Goal: Task Accomplishment & Management: Complete application form

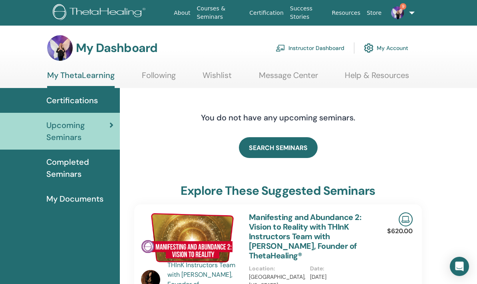
click at [310, 53] on link "Instructor Dashboard" at bounding box center [310, 48] width 69 height 18
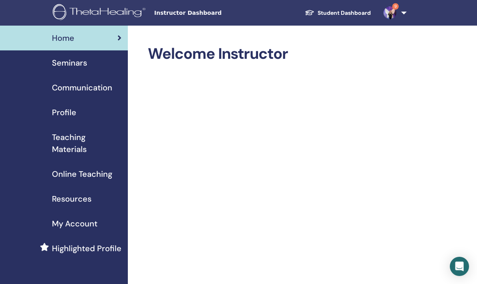
click at [84, 63] on span "Seminars" at bounding box center [69, 63] width 35 height 12
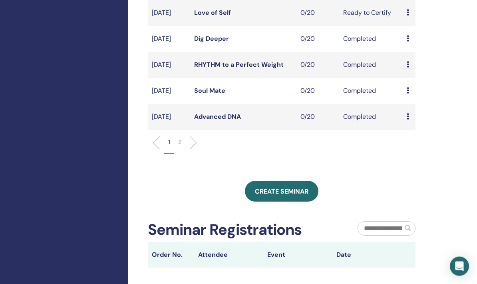
scroll to position [277, 0]
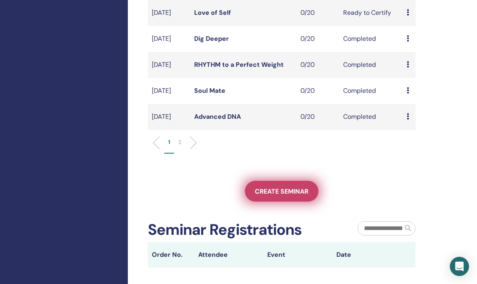
click at [285, 201] on link "Create seminar" at bounding box center [282, 191] width 74 height 21
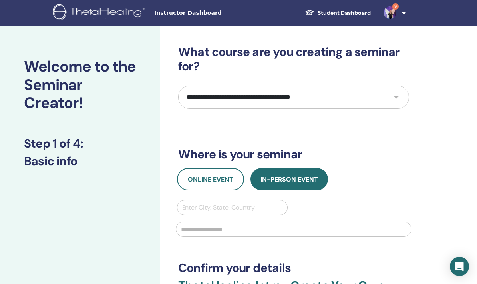
click at [385, 97] on select "**********" at bounding box center [293, 97] width 231 height 23
select select "**"
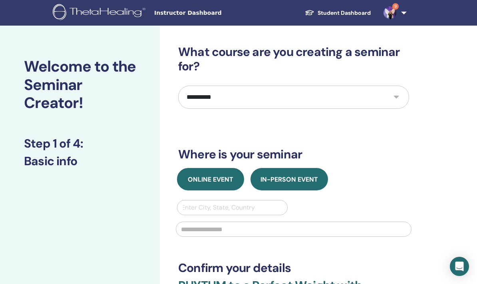
click at [227, 177] on span "Online Event" at bounding box center [211, 179] width 46 height 8
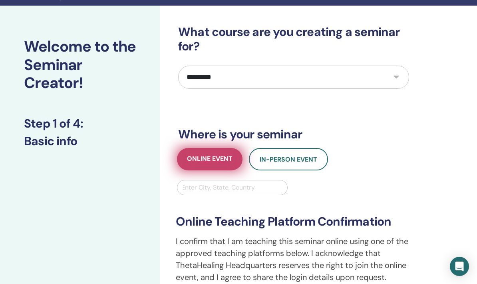
scroll to position [17, 0]
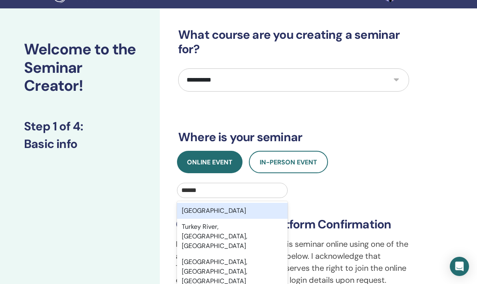
click at [238, 210] on div "[GEOGRAPHIC_DATA]" at bounding box center [232, 211] width 111 height 16
type input "******"
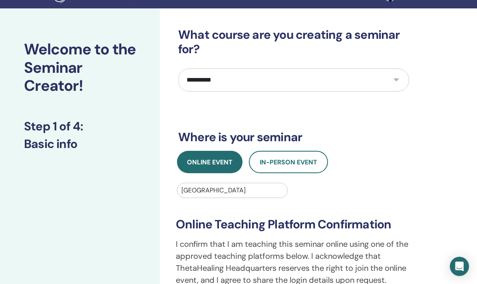
scroll to position [237, 0]
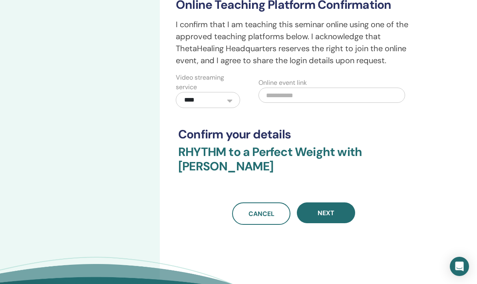
click at [330, 209] on span "Next" at bounding box center [326, 213] width 17 height 8
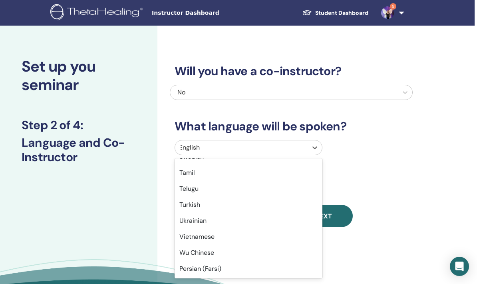
scroll to position [635, 0]
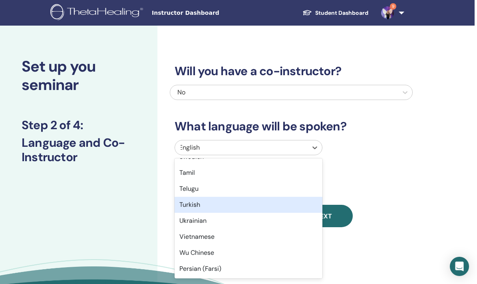
click at [221, 203] on div "Turkish" at bounding box center [249, 205] width 148 height 16
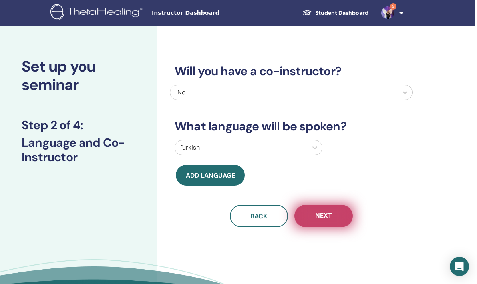
click at [327, 219] on span "Next" at bounding box center [323, 216] width 17 height 10
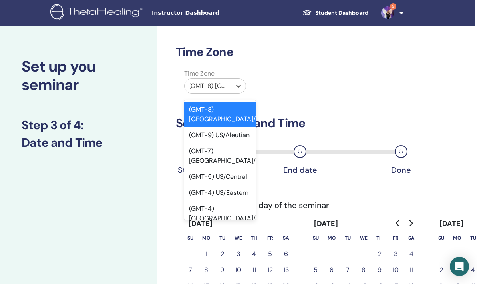
type input "*"
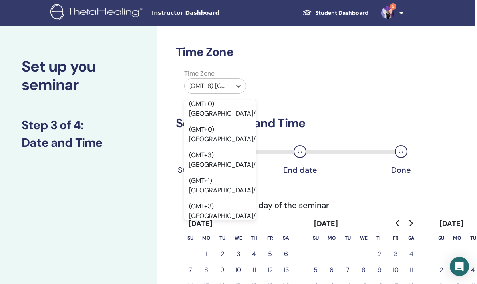
scroll to position [0, 0]
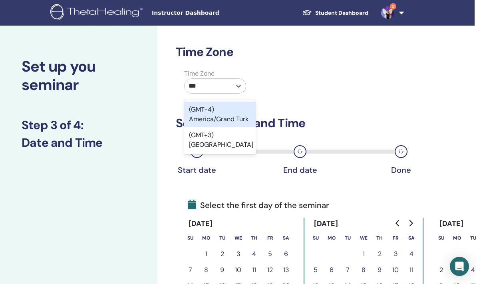
click at [224, 135] on div "(GMT+3) Turkey" at bounding box center [220, 140] width 72 height 26
type input "***"
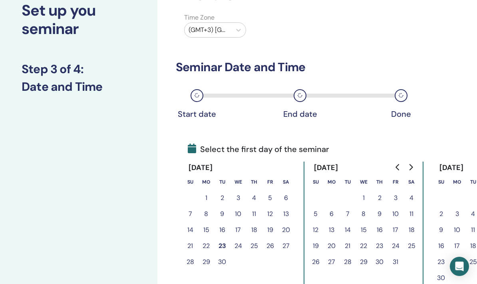
click at [238, 246] on button "24" at bounding box center [238, 246] width 16 height 16
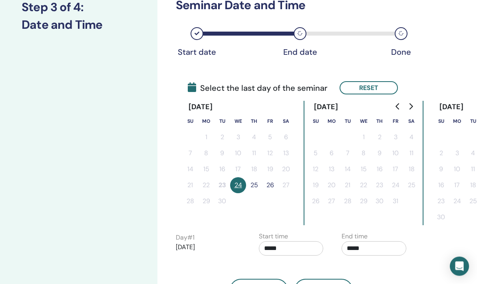
click at [239, 187] on button "24" at bounding box center [238, 185] width 16 height 16
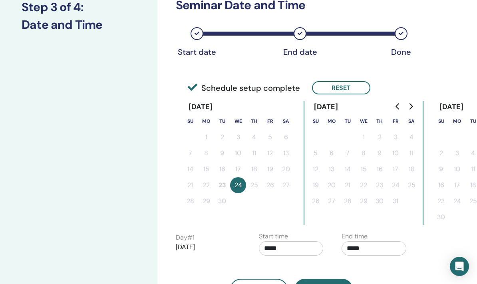
click at [297, 245] on input "*****" at bounding box center [291, 248] width 65 height 14
click at [305, 245] on input "*****" at bounding box center [291, 248] width 65 height 14
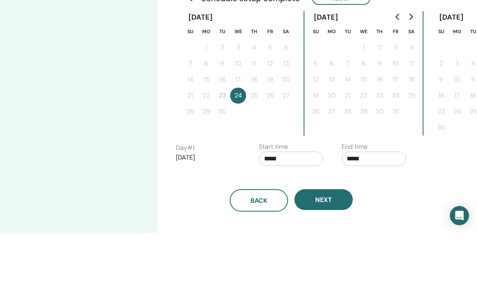
click at [304, 202] on input "*****" at bounding box center [291, 209] width 65 height 14
click at [305, 202] on input "*****" at bounding box center [291, 209] width 65 height 14
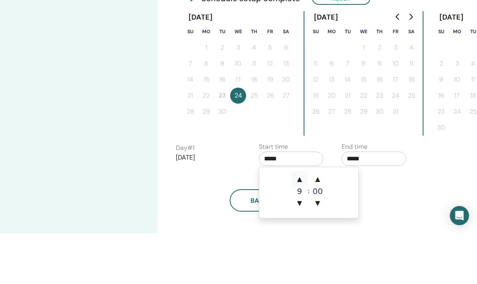
click at [303, 222] on span "▲" at bounding box center [300, 230] width 16 height 16
click at [305, 222] on span "▲" at bounding box center [300, 230] width 16 height 16
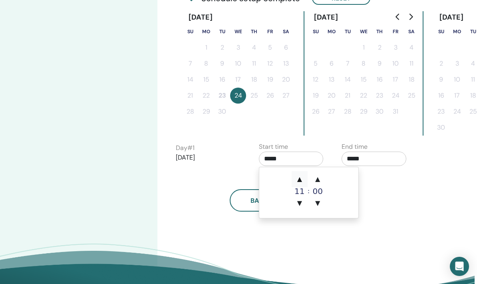
click at [305, 178] on span "▲" at bounding box center [300, 179] width 16 height 16
click at [303, 178] on span "▲" at bounding box center [300, 179] width 16 height 16
click at [303, 177] on span "▲" at bounding box center [300, 179] width 16 height 16
type input "*****"
click at [301, 177] on span "▲" at bounding box center [300, 179] width 16 height 16
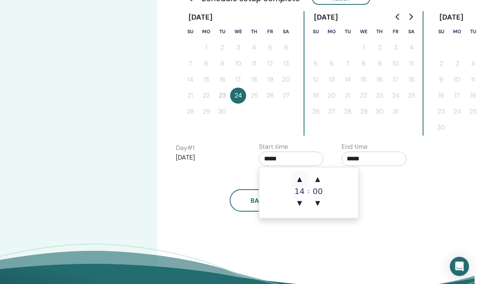
click at [301, 177] on span "▲" at bounding box center [300, 179] width 16 height 16
click at [302, 178] on span "▲" at bounding box center [300, 179] width 16 height 16
click at [300, 179] on span "▲" at bounding box center [300, 179] width 16 height 16
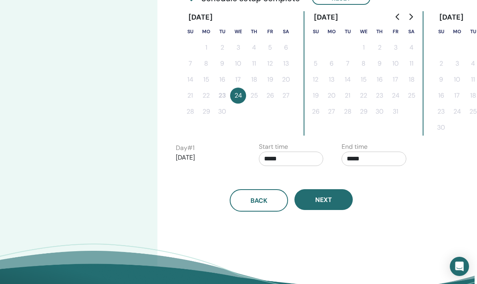
click at [373, 159] on input "*****" at bounding box center [374, 158] width 65 height 14
click at [347, 161] on input "*****" at bounding box center [374, 158] width 65 height 14
click at [384, 178] on span "▲" at bounding box center [383, 179] width 16 height 16
click at [386, 176] on span "▲" at bounding box center [383, 179] width 16 height 16
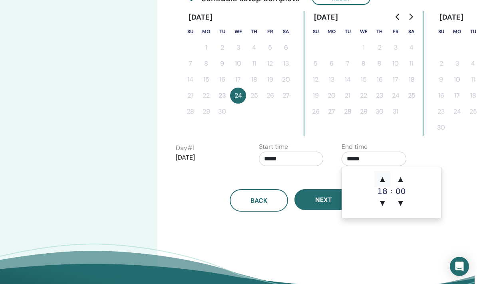
click at [386, 176] on span "▲" at bounding box center [383, 179] width 16 height 16
click at [385, 174] on span "▲" at bounding box center [383, 179] width 16 height 16
click at [381, 179] on span "▲" at bounding box center [383, 179] width 16 height 16
click at [381, 180] on span "▲" at bounding box center [383, 179] width 16 height 16
click at [383, 178] on span "▲" at bounding box center [383, 179] width 16 height 16
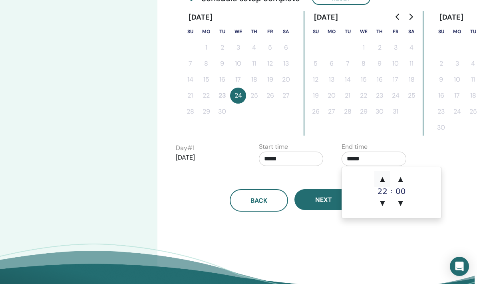
type input "*****"
click at [383, 177] on span "▲" at bounding box center [383, 179] width 16 height 16
click at [379, 207] on span "▼" at bounding box center [383, 203] width 16 height 16
click at [320, 181] on div "Back Next" at bounding box center [291, 191] width 243 height 42
click at [291, 159] on input "*****" at bounding box center [291, 158] width 65 height 14
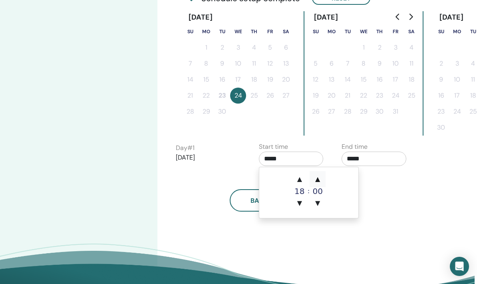
click at [315, 179] on span "▲" at bounding box center [318, 179] width 16 height 16
click at [315, 204] on span "▼" at bounding box center [318, 203] width 16 height 16
type input "*****"
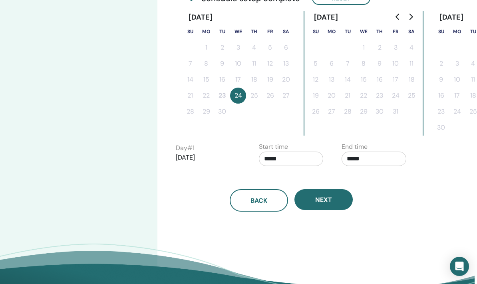
click at [388, 193] on div "Back Next" at bounding box center [291, 200] width 243 height 22
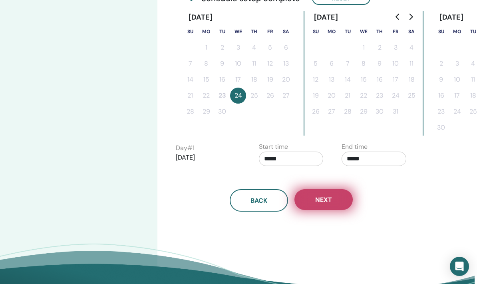
click at [326, 200] on span "Next" at bounding box center [323, 199] width 17 height 8
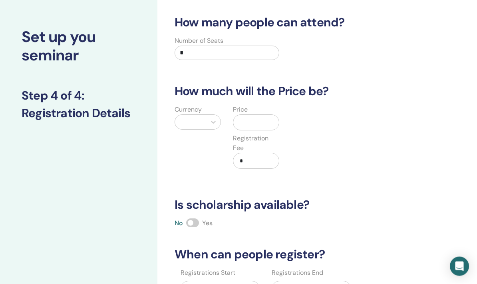
scroll to position [0, 2]
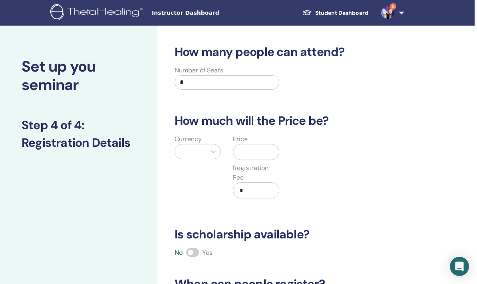
click at [223, 88] on input "*" at bounding box center [227, 82] width 105 height 14
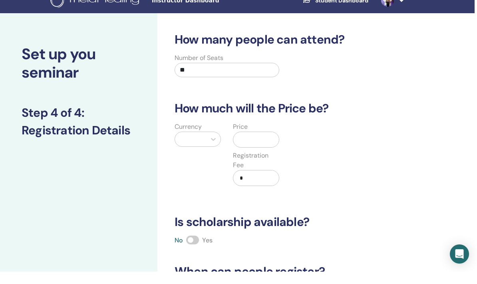
type input "**"
type input "*"
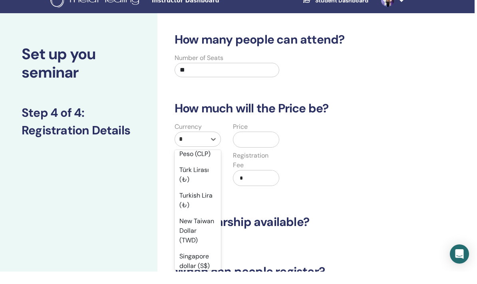
scroll to position [337, 0]
click at [206, 176] on div "Türk Lirası (₺)" at bounding box center [198, 189] width 46 height 26
type input "*"
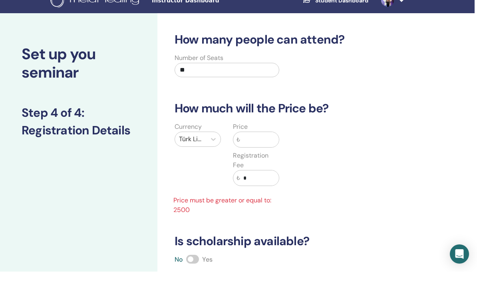
scroll to position [12, 2]
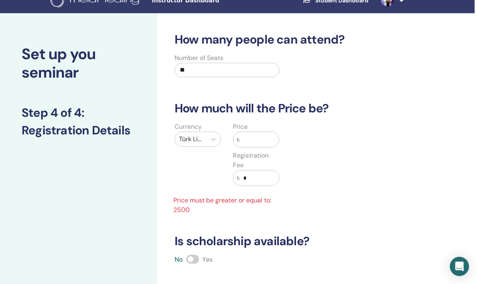
click at [258, 139] on input "text" at bounding box center [259, 139] width 39 height 15
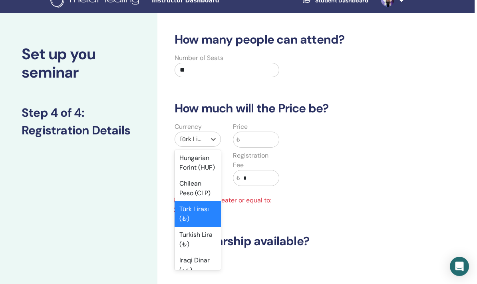
scroll to position [688, 0]
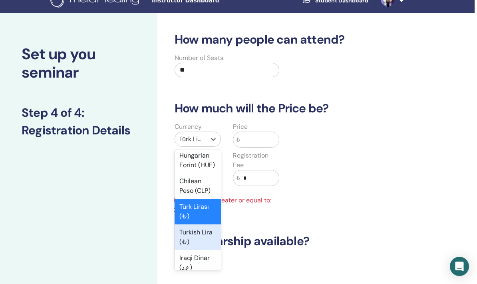
click at [197, 236] on div "Turkish Lira (₺)" at bounding box center [198, 237] width 46 height 26
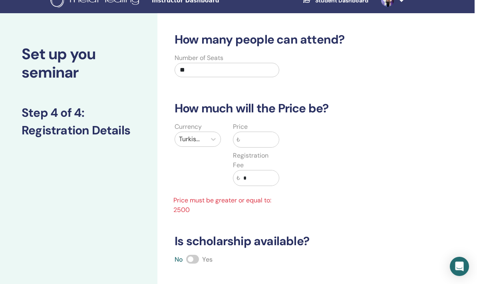
click at [267, 139] on input "text" at bounding box center [259, 139] width 39 height 15
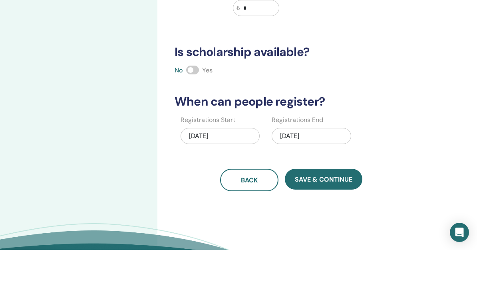
scroll to position [157, 2]
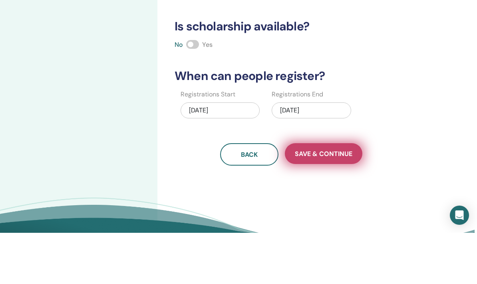
type input "****"
click at [335, 201] on span "Save & Continue" at bounding box center [324, 205] width 58 height 8
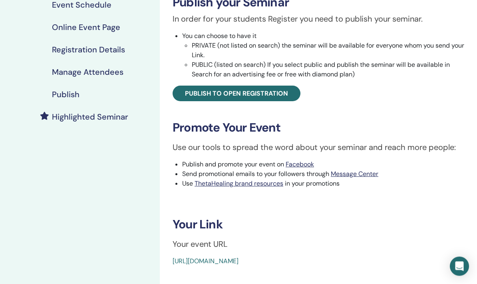
scroll to position [138, 0]
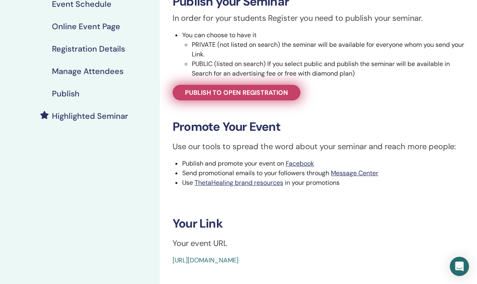
click at [278, 93] on span "Publish to open registration" at bounding box center [236, 92] width 103 height 8
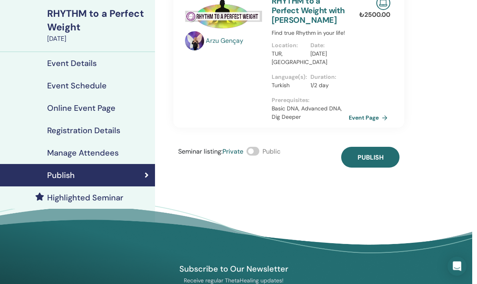
scroll to position [57, 2]
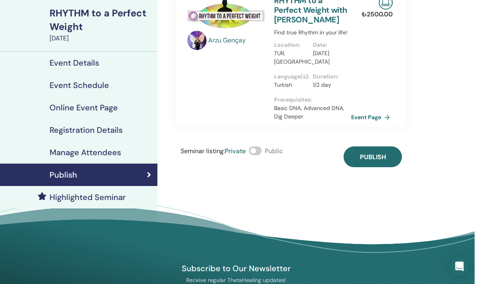
click at [262, 153] on label at bounding box center [255, 150] width 13 height 9
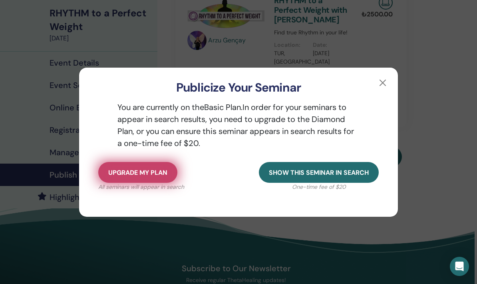
click at [151, 169] on span "Upgrade my plan" at bounding box center [137, 172] width 59 height 8
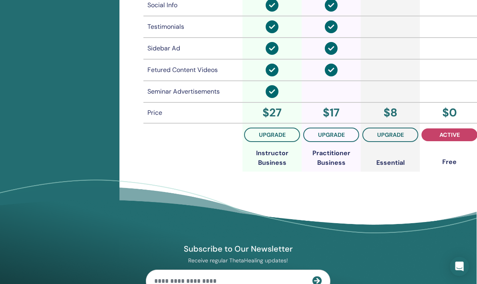
scroll to position [645, 2]
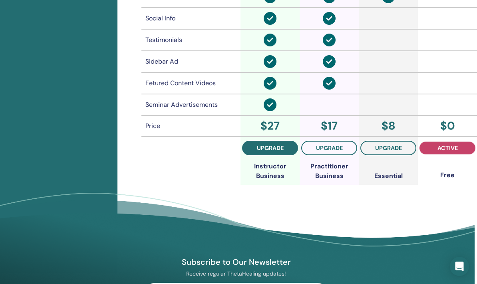
click at [277, 148] on span "upgrade" at bounding box center [270, 148] width 27 height 6
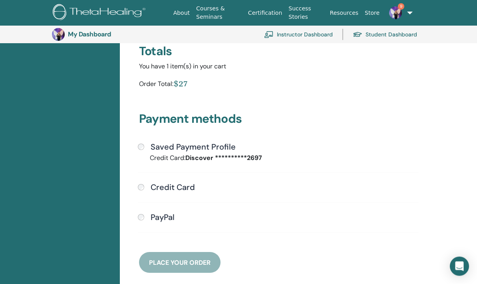
scroll to position [140, 0]
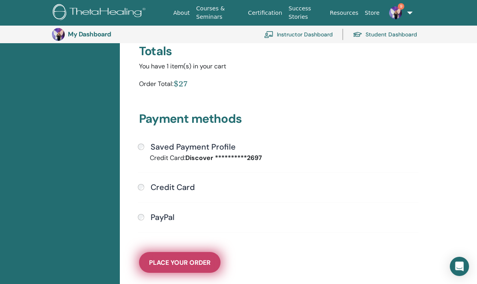
click at [191, 263] on span "Place Your Order" at bounding box center [180, 262] width 62 height 8
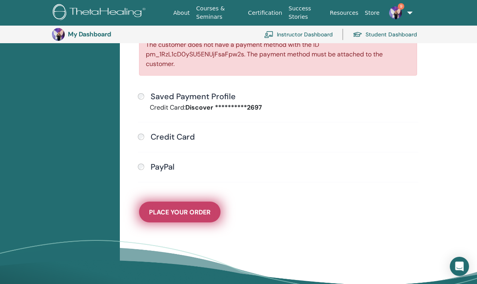
scroll to position [240, 0]
click at [197, 215] on button "Place Your Order" at bounding box center [180, 211] width 82 height 21
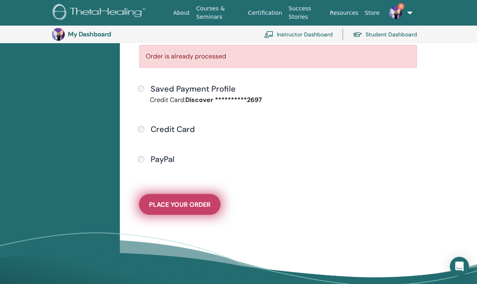
scroll to position [226, 0]
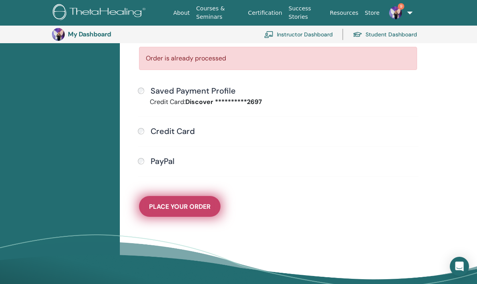
click at [184, 209] on button "Place Your Order" at bounding box center [180, 206] width 82 height 21
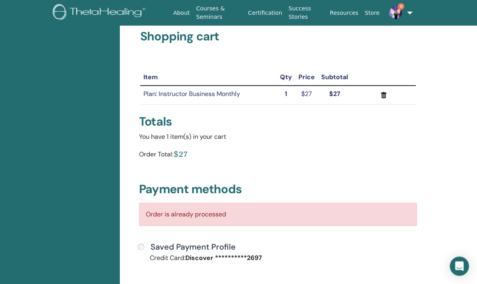
scroll to position [0, 0]
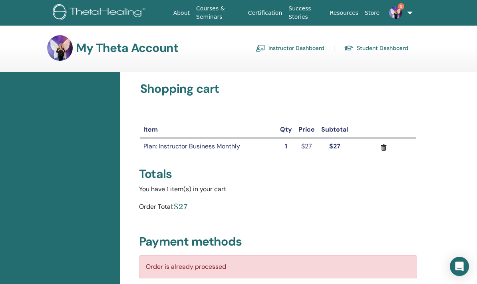
click at [133, 48] on h3 "My Theta Account" at bounding box center [127, 48] width 102 height 14
click at [211, 19] on link "Courses & Seminars" at bounding box center [219, 12] width 52 height 23
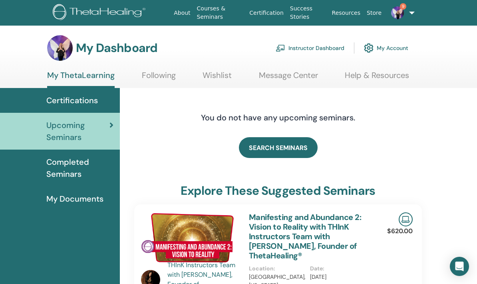
click at [304, 47] on link "Instructor Dashboard" at bounding box center [310, 48] width 69 height 18
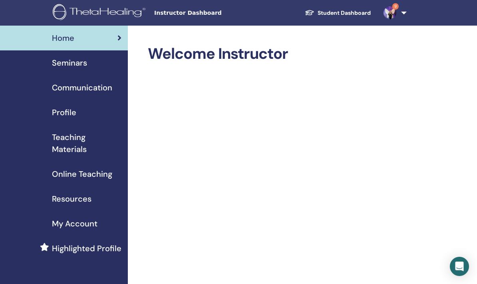
click at [79, 67] on span "Seminars" at bounding box center [69, 63] width 35 height 12
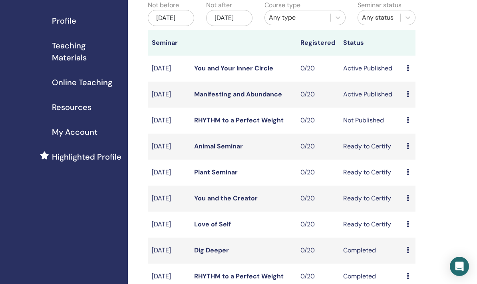
scroll to position [90, 0]
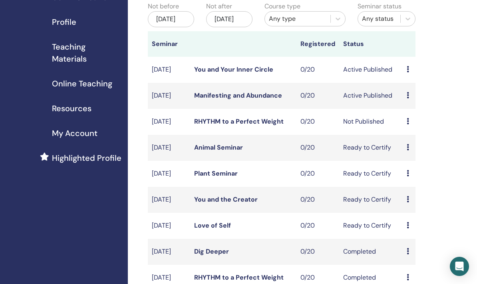
click at [402, 129] on td "Not Published" at bounding box center [371, 122] width 64 height 26
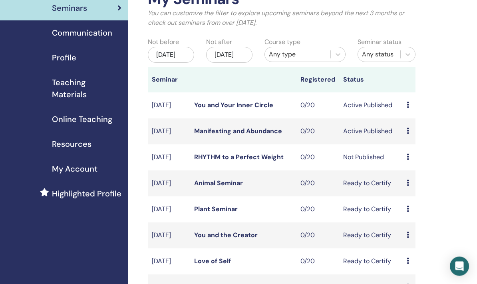
scroll to position [54, 0]
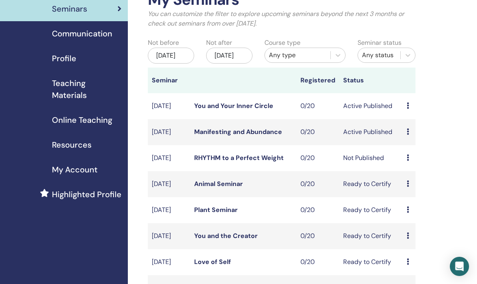
click at [212, 162] on link "RHYTHM to a Perfect Weight" at bounding box center [239, 157] width 90 height 8
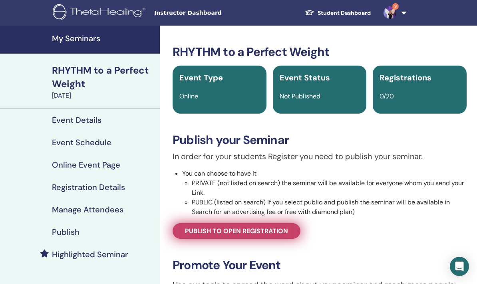
click at [264, 231] on span "Publish to open registration" at bounding box center [236, 231] width 103 height 8
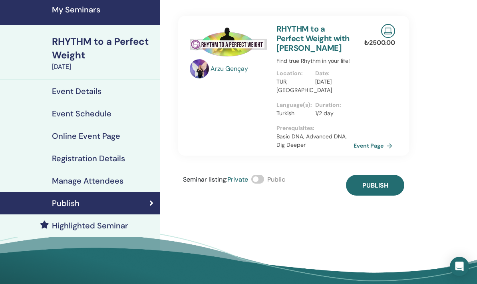
click at [264, 182] on span at bounding box center [257, 179] width 13 height 9
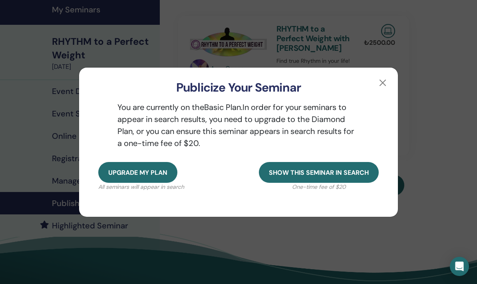
click at [137, 176] on span "Upgrade my plan" at bounding box center [137, 172] width 59 height 8
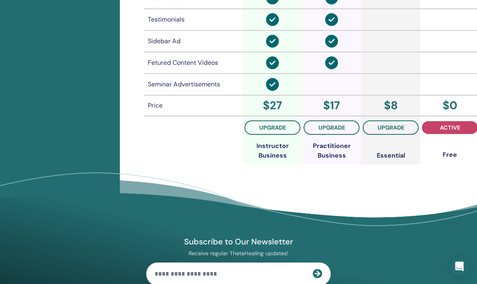
scroll to position [664, 0]
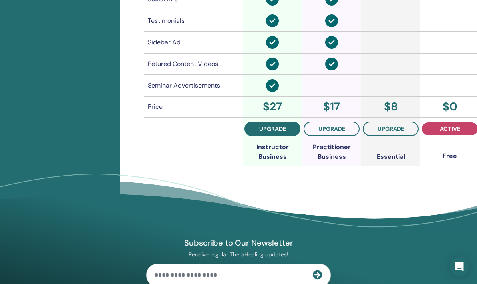
click at [278, 131] on span "upgrade" at bounding box center [272, 129] width 27 height 6
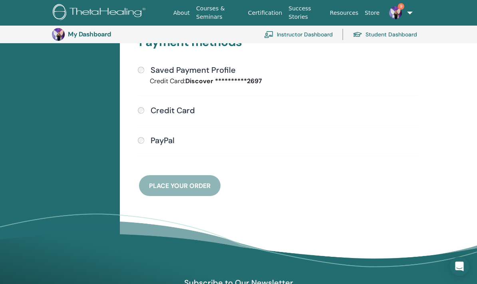
scroll to position [231, 0]
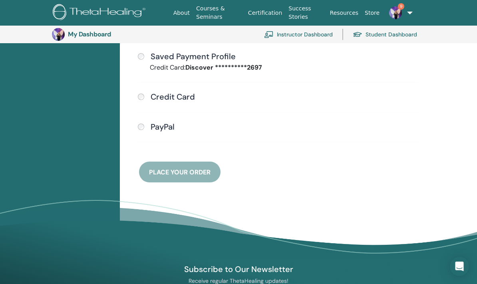
click at [200, 60] on h4 "Saved Payment Profile" at bounding box center [193, 57] width 85 height 10
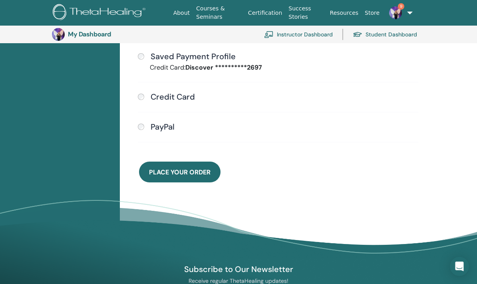
click at [172, 175] on button "Place Your Order" at bounding box center [180, 171] width 82 height 21
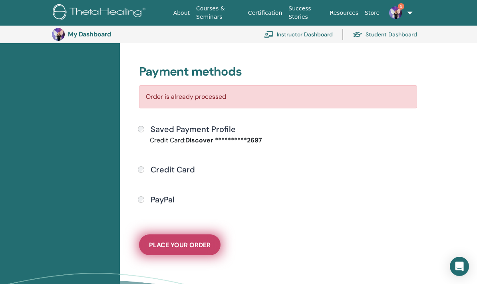
scroll to position [179, 0]
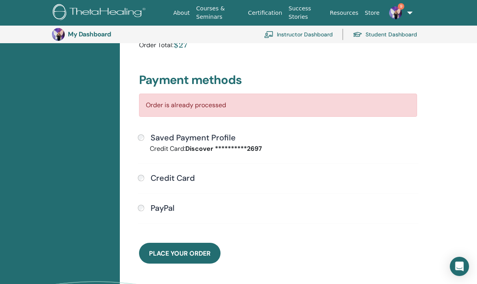
click at [184, 181] on h4 "Credit Card" at bounding box center [173, 178] width 44 height 10
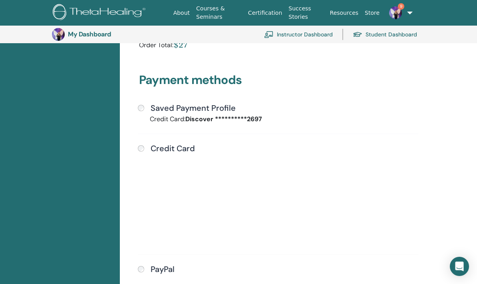
click at [176, 111] on h4 "Saved Payment Profile" at bounding box center [193, 108] width 85 height 10
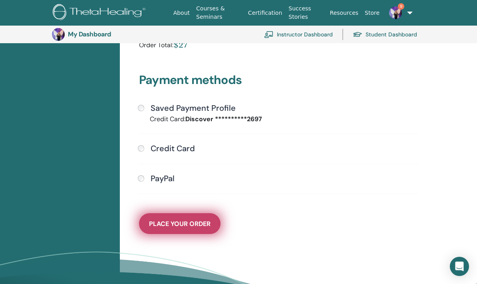
click at [186, 221] on span "Place Your Order" at bounding box center [180, 223] width 62 height 8
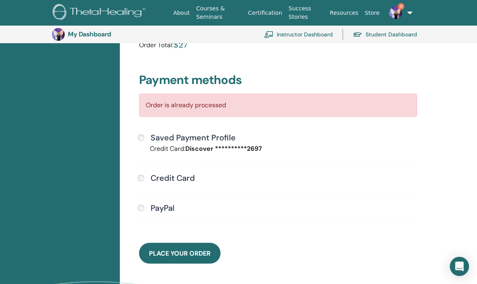
click at [179, 179] on h4 "Credit Card" at bounding box center [173, 178] width 44 height 10
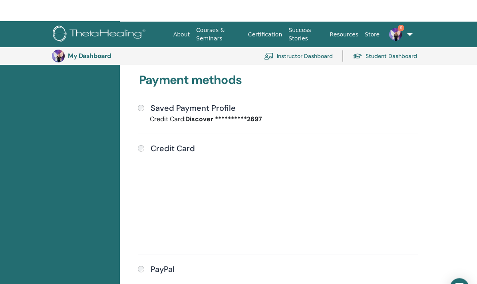
scroll to position [207, 0]
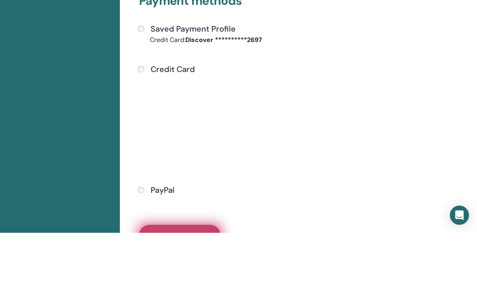
click at [195, 282] on span "Place Your Order" at bounding box center [180, 286] width 62 height 8
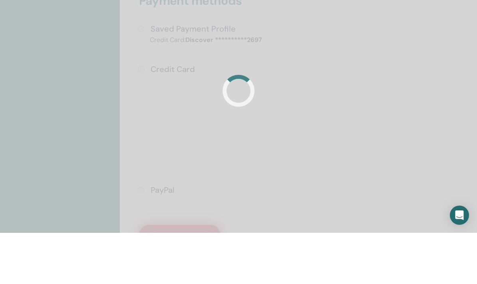
scroll to position [259, 0]
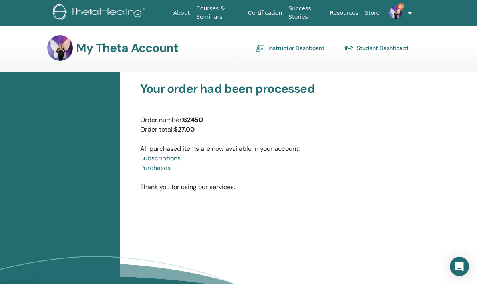
click at [295, 54] on link "Instructor Dashboard" at bounding box center [290, 48] width 69 height 13
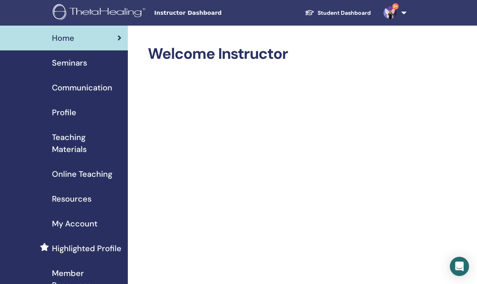
click at [100, 91] on span "Communication" at bounding box center [82, 88] width 60 height 12
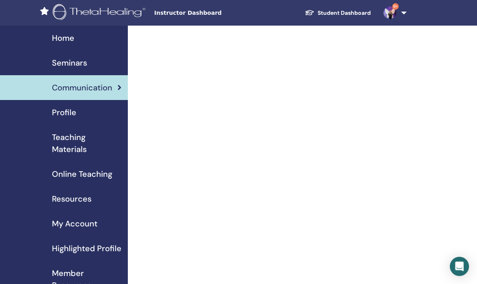
click at [77, 67] on span "Seminars" at bounding box center [69, 63] width 35 height 12
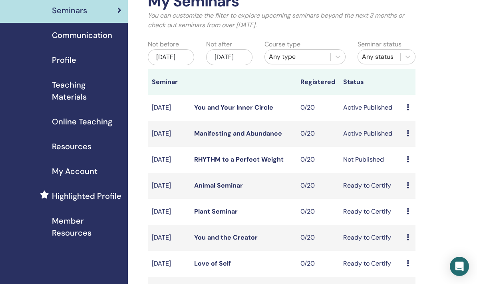
scroll to position [63, 0]
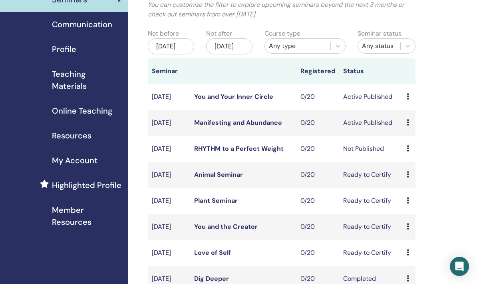
click at [405, 158] on td "Preview Edit Attendees Cancel" at bounding box center [409, 149] width 13 height 26
click at [404, 157] on td "Preview Edit Attendees Cancel" at bounding box center [409, 149] width 13 height 26
click at [380, 159] on td "Not Published" at bounding box center [371, 149] width 64 height 26
click at [403, 160] on td "Preview Edit Attendees Cancel" at bounding box center [409, 149] width 13 height 26
click at [269, 153] on link "RHYTHM to a Perfect Weight" at bounding box center [239, 148] width 90 height 8
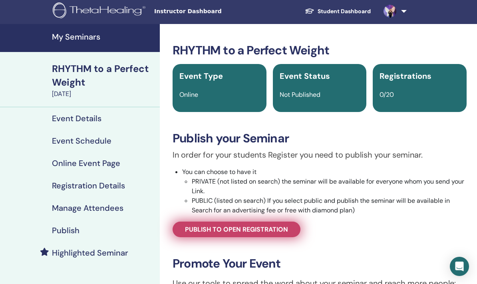
click at [271, 232] on span "Publish to open registration" at bounding box center [236, 229] width 103 height 8
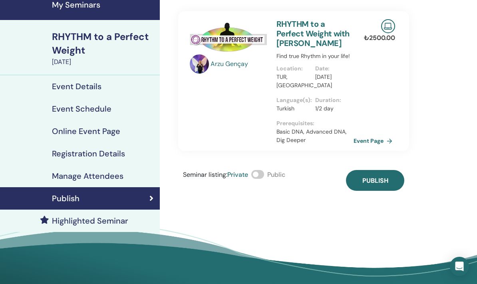
click at [271, 175] on span "Public" at bounding box center [276, 174] width 18 height 8
click at [263, 177] on span at bounding box center [257, 174] width 13 height 9
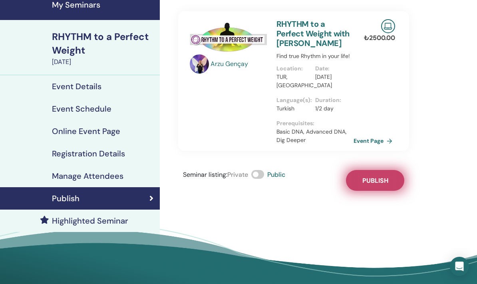
click at [375, 184] on span "Publish" at bounding box center [376, 180] width 26 height 8
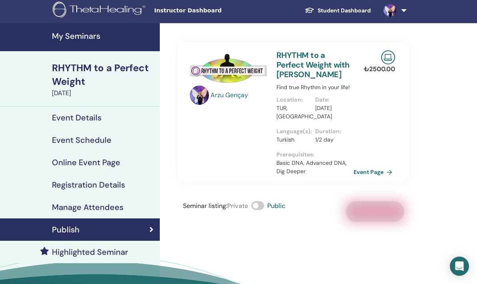
scroll to position [0, 0]
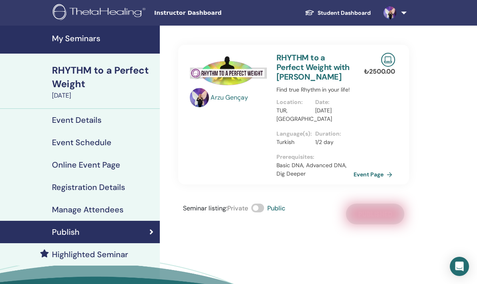
click at [108, 167] on h4 "Online Event Page" at bounding box center [86, 165] width 68 height 10
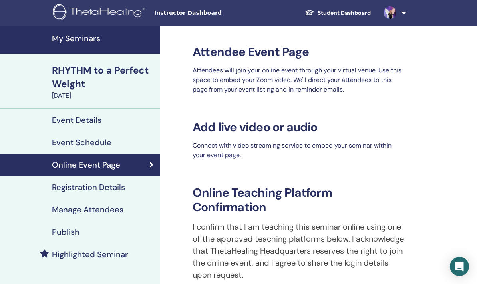
click at [78, 234] on h4 "Publish" at bounding box center [66, 232] width 28 height 10
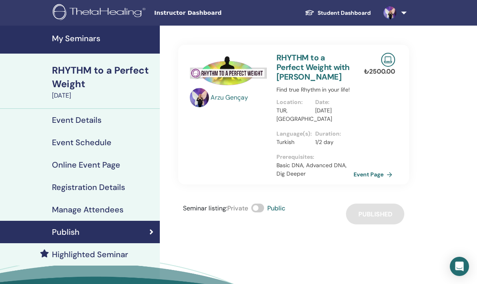
click at [311, 70] on link "RHYTHM to a Perfect Weight with Arzu Gençay" at bounding box center [313, 67] width 73 height 30
click at [375, 177] on link "Event Page" at bounding box center [376, 174] width 42 height 12
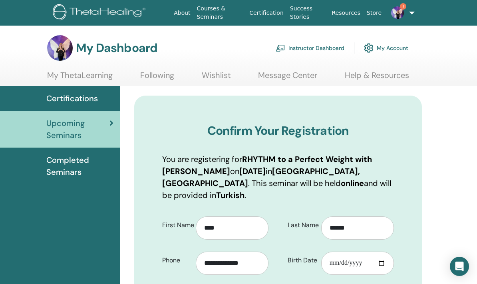
click at [309, 53] on link "Instructor Dashboard" at bounding box center [310, 48] width 69 height 18
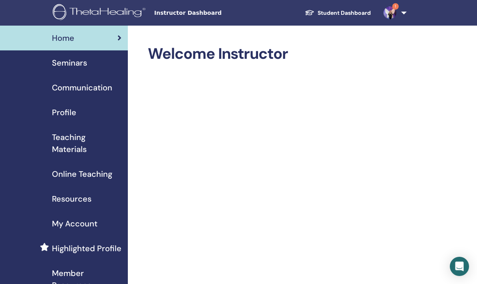
click at [78, 68] on span "Seminars" at bounding box center [69, 63] width 35 height 12
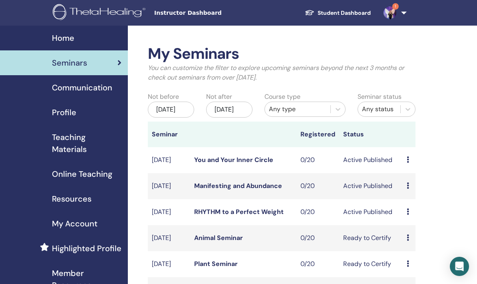
click at [259, 216] on link "RHYTHM to a Perfect Weight" at bounding box center [239, 211] width 90 height 8
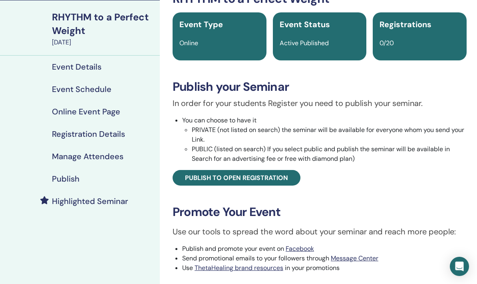
scroll to position [41, 0]
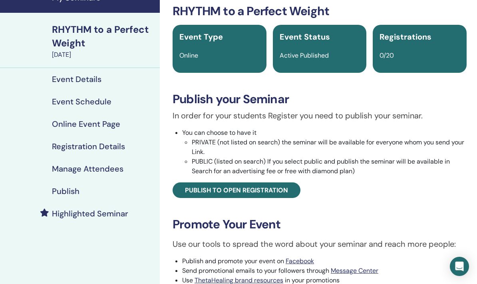
click at [120, 148] on h4 "Registration Details" at bounding box center [88, 146] width 73 height 10
